Goal: Information Seeking & Learning: Learn about a topic

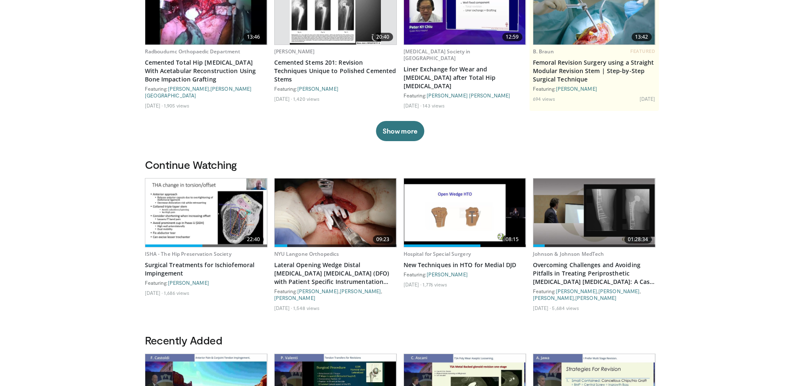
scroll to position [50, 0]
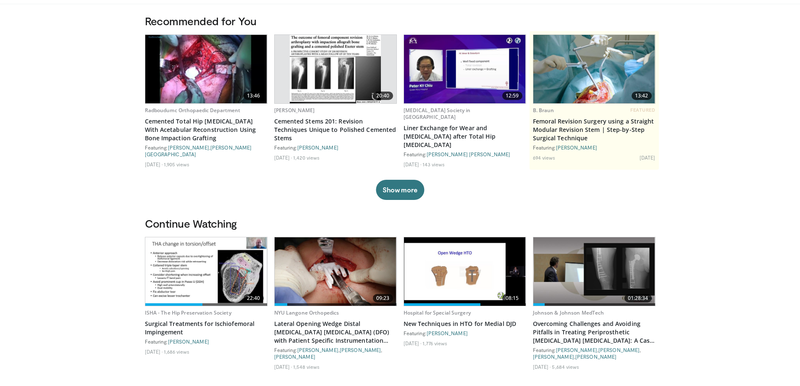
click at [397, 183] on button "Show more" at bounding box center [400, 190] width 48 height 20
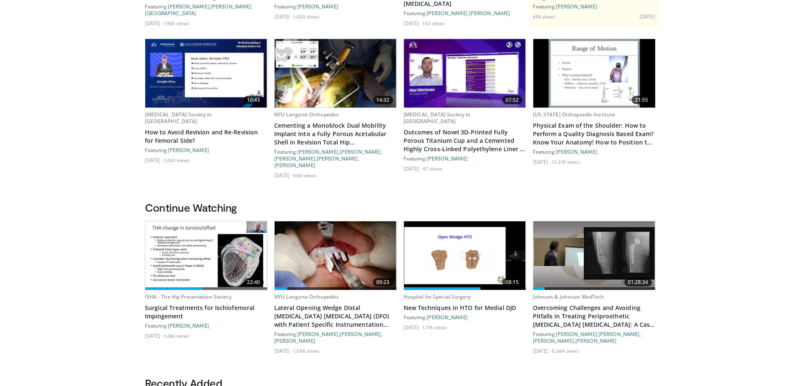
scroll to position [0, 0]
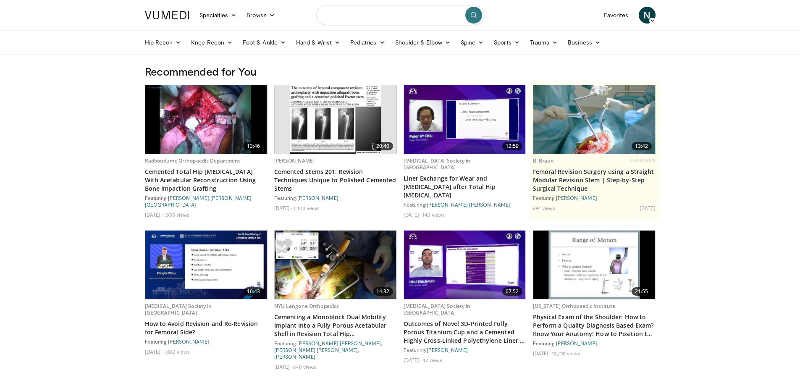
click at [399, 17] on input "Search topics, interventions" at bounding box center [400, 15] width 168 height 20
type input "**********"
click at [477, 17] on button "submit" at bounding box center [473, 15] width 17 height 17
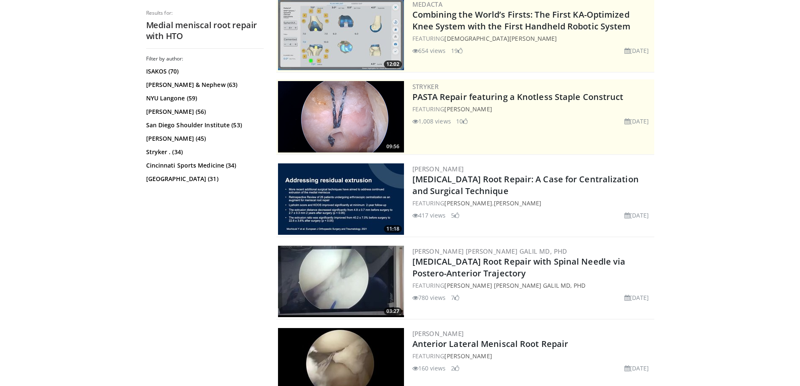
scroll to position [101, 0]
